Goal: Task Accomplishment & Management: Manage account settings

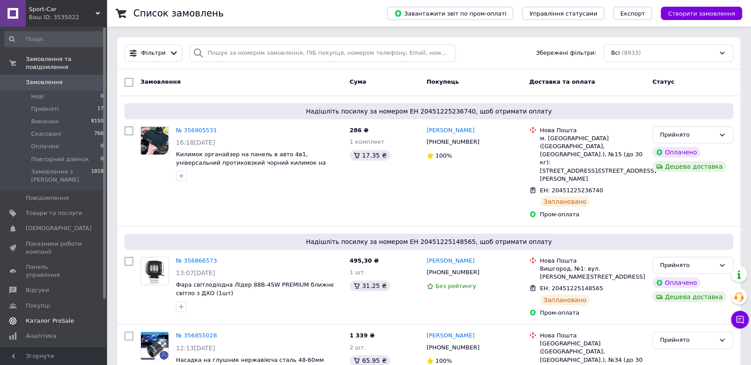
click at [34, 317] on span "Каталог ProSale" at bounding box center [50, 321] width 48 height 8
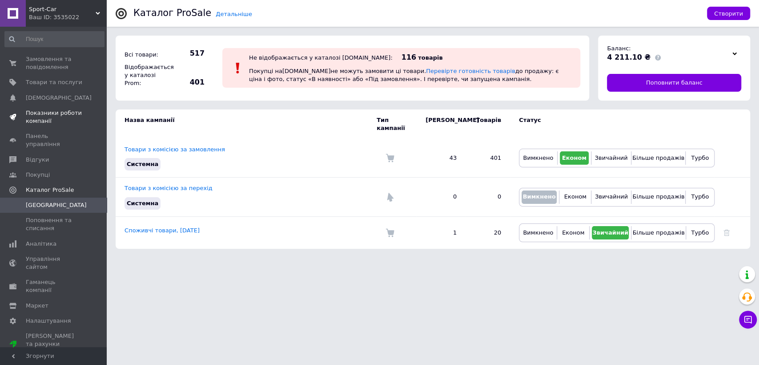
click at [53, 111] on span "Показники роботи компанії" at bounding box center [54, 117] width 56 height 16
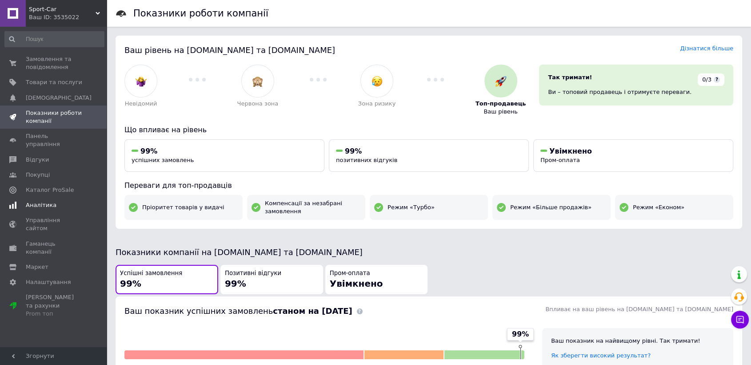
click at [39, 201] on link "Аналітика" at bounding box center [54, 204] width 109 height 15
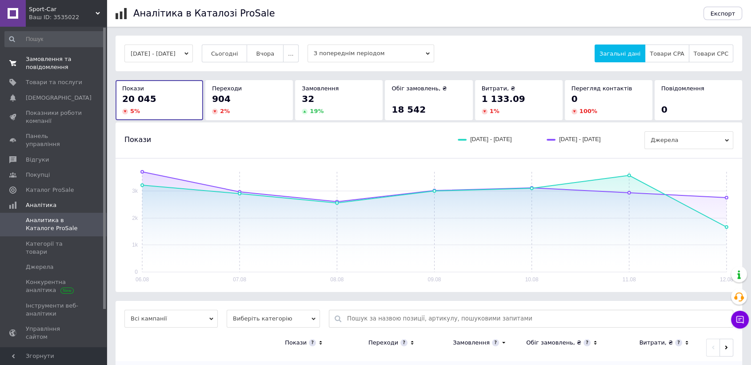
click at [41, 67] on span "Замовлення та повідомлення" at bounding box center [54, 63] width 56 height 16
